Goal: Find specific page/section: Find specific page/section

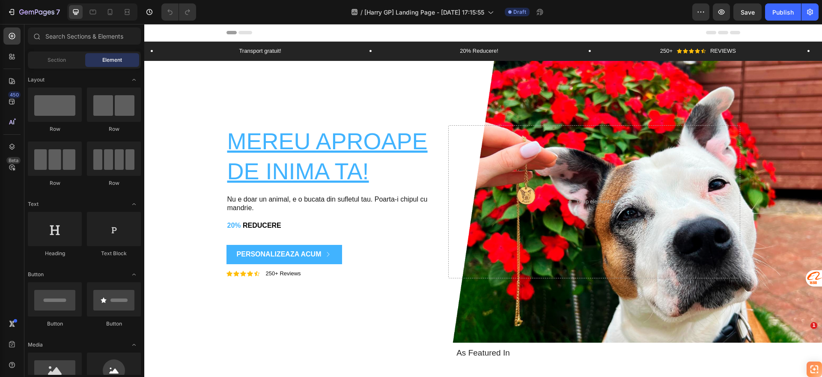
click at [252, 8] on div "/ [Harry GP] Landing Page - [DATE] 17:15:55 Draft" at bounding box center [448, 11] width 490 height 17
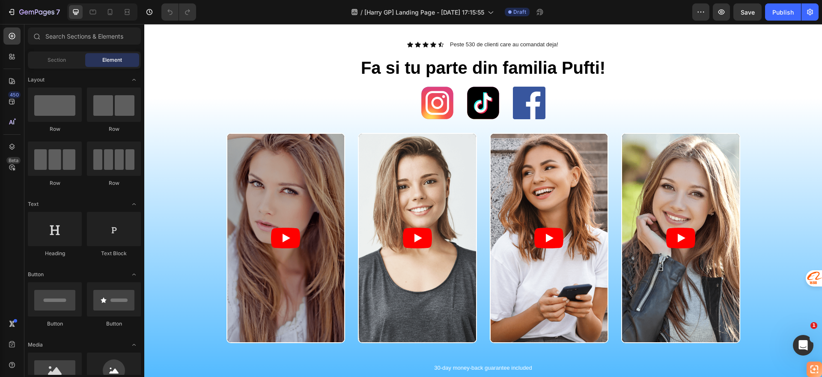
scroll to position [428, 0]
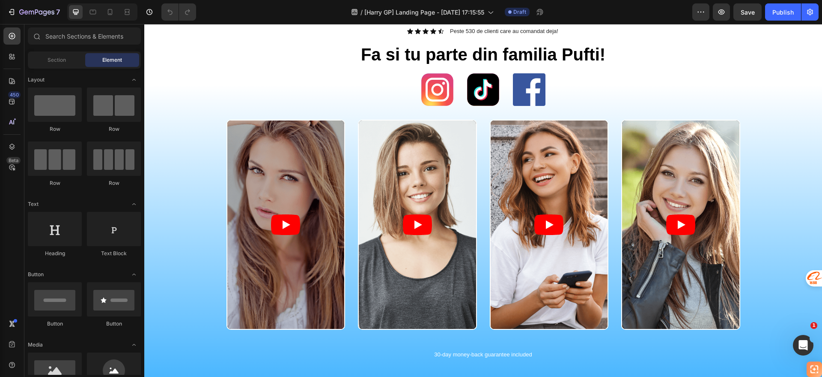
drag, startPoint x: 266, startPoint y: 9, endPoint x: 264, endPoint y: 2, distance: 6.8
click at [264, 9] on div "/ [Harry GP] Landing Page - [DATE] 17:15:55 Draft" at bounding box center [448, 11] width 490 height 17
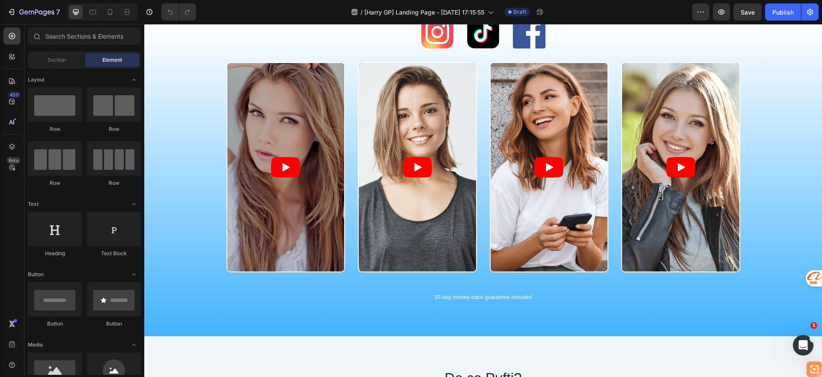
scroll to position [0, 0]
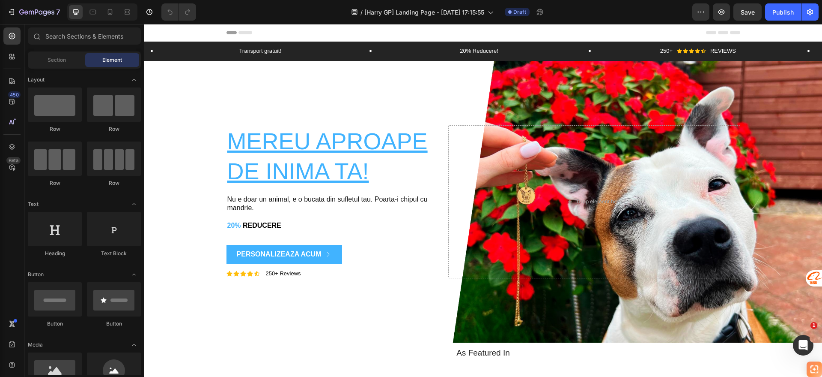
drag, startPoint x: 272, startPoint y: 4, endPoint x: 264, endPoint y: 0, distance: 8.8
click at [265, 2] on div "7 Version history / [Harry GP] Landing Page - [DATE] 17:15:55 Draft Preview Sav…" at bounding box center [411, 12] width 822 height 24
click at [9, 55] on icon at bounding box center [12, 56] width 9 height 9
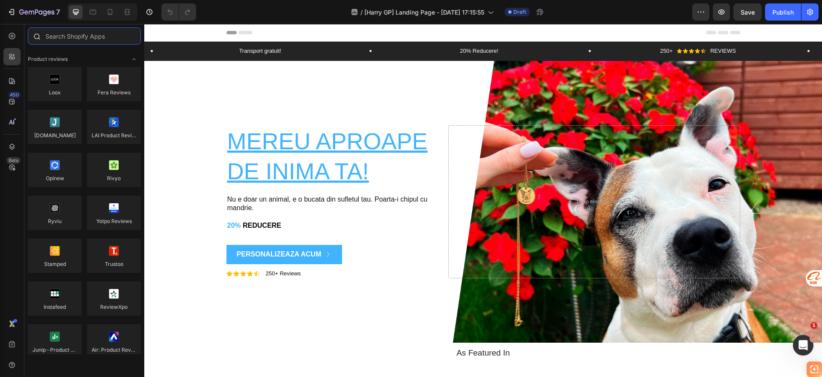
click at [59, 43] on input "text" at bounding box center [84, 35] width 113 height 17
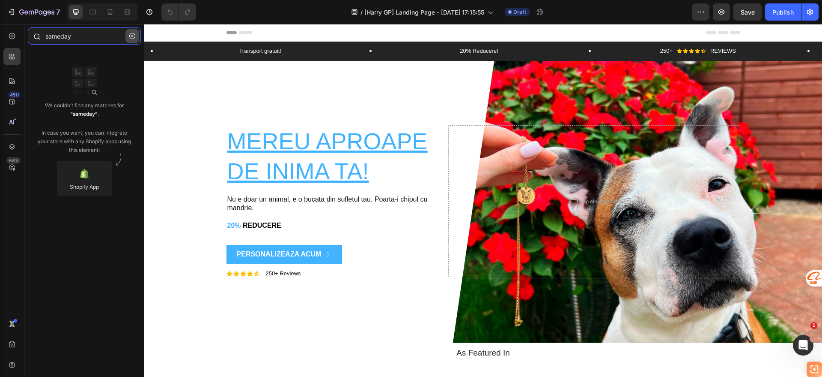
type input "sameday"
click at [133, 34] on icon "button" at bounding box center [132, 36] width 6 height 6
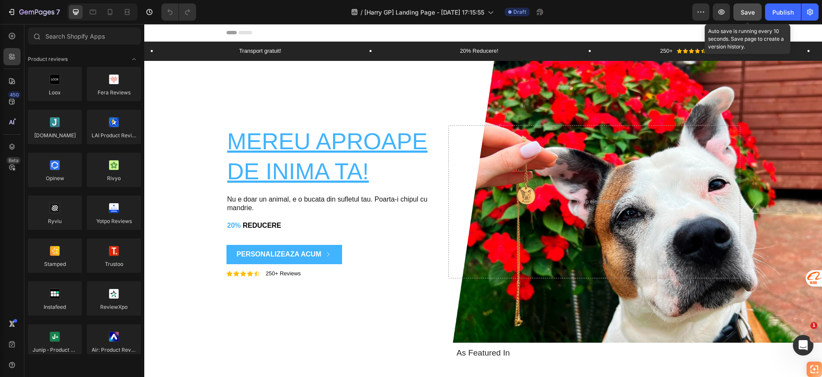
click at [747, 13] on span "Save" at bounding box center [748, 12] width 14 height 7
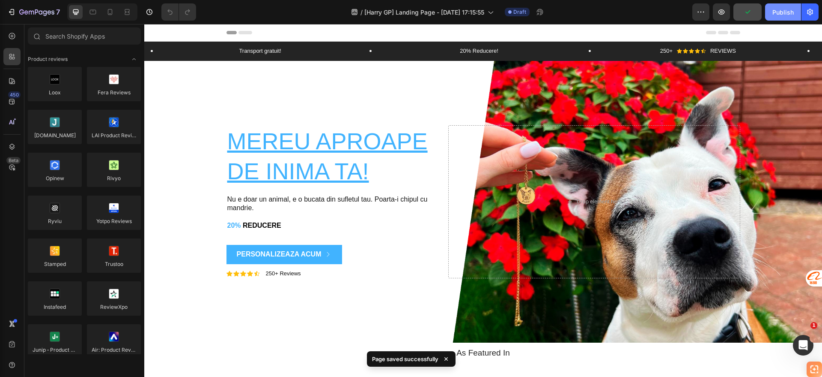
click at [777, 14] on div "Publish" at bounding box center [783, 12] width 21 height 9
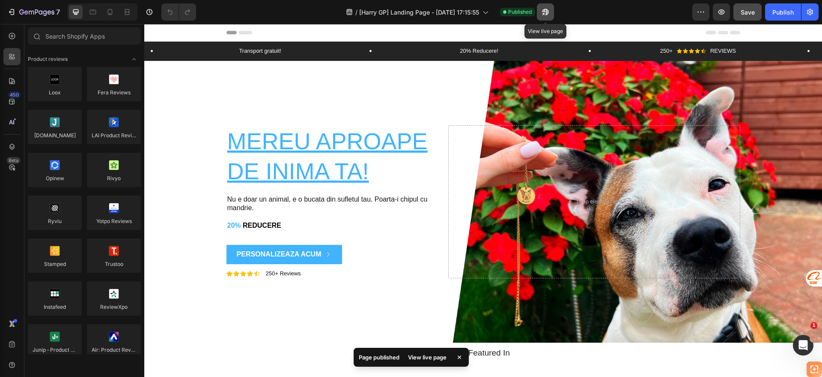
drag, startPoint x: 541, startPoint y: 13, endPoint x: 544, endPoint y: 18, distance: 5.4
click at [541, 14] on button "button" at bounding box center [545, 11] width 17 height 17
click at [542, 10] on icon "button" at bounding box center [545, 12] width 9 height 9
click at [544, 13] on icon "button" at bounding box center [543, 14] width 2 height 2
